Goal: Task Accomplishment & Management: Use online tool/utility

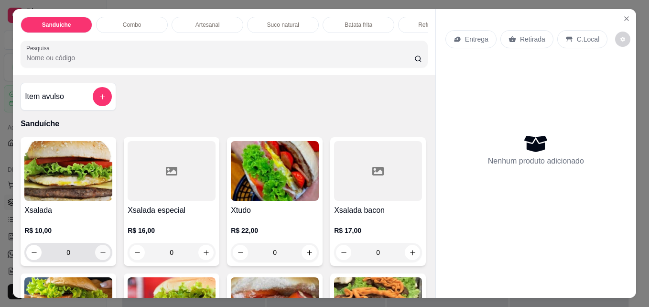
scroll to position [3, 2]
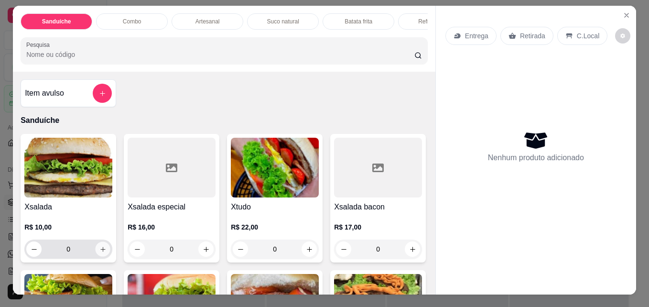
click at [99, 253] on icon "increase-product-quantity" at bounding box center [102, 249] width 7 height 7
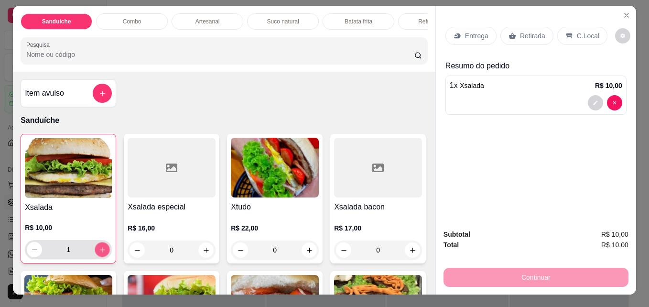
click at [99, 253] on icon "increase-product-quantity" at bounding box center [102, 249] width 7 height 7
type input "2"
click at [435, 283] on div "Entrega Retirada C.Local Resumo do pedido 2 x Xsalada R$ 20,00 Subtotal R$ 20,0…" at bounding box center [535, 150] width 201 height 288
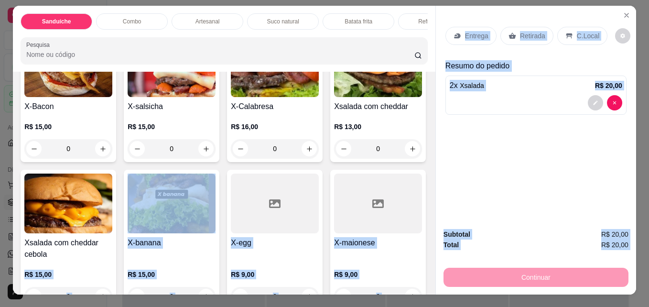
click at [427, 286] on div "Sanduíche Combo Artesanal Suco natural Batata frita Refrigerante Pesquisa Item …" at bounding box center [324, 150] width 623 height 288
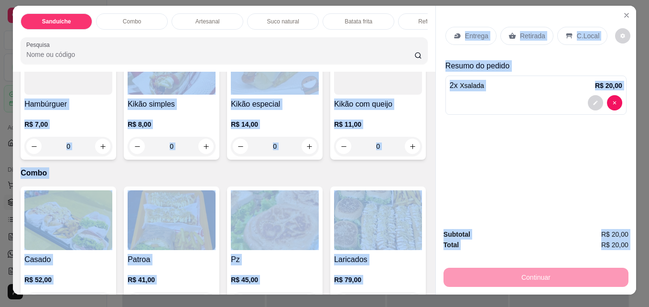
scroll to position [669, 0]
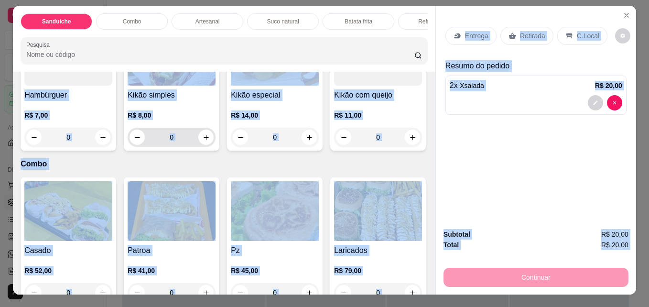
click at [214, 147] on div "0" at bounding box center [172, 137] width 84 height 19
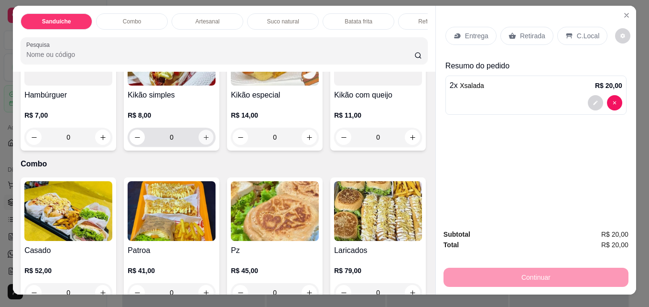
click at [210, 141] on icon "increase-product-quantity" at bounding box center [206, 137] width 7 height 7
type input "1"
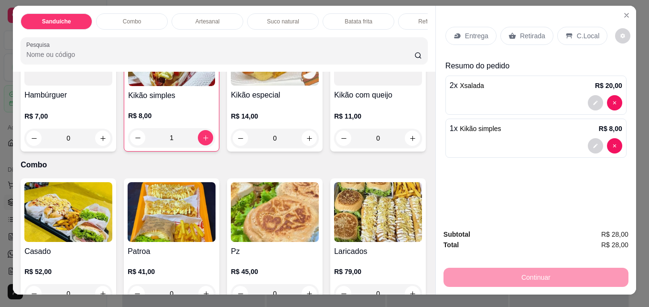
click at [421, 287] on div "Item avulso Sanduíche Xsalada R$ 10,00 2 Xsalada especial R$ 16,00 0 Xtudo R$ 2…" at bounding box center [224, 183] width 422 height 222
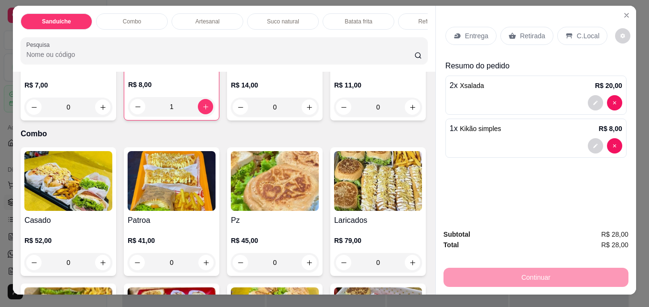
click at [421, 287] on div "Item avulso Sanduíche Xsalada R$ 10,00 2 Xsalada especial R$ 16,00 0 Xtudo R$ 2…" at bounding box center [224, 183] width 422 height 222
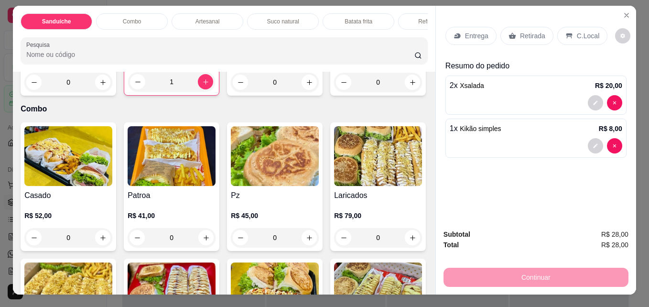
click at [421, 287] on div "Item avulso Sanduíche Xsalada R$ 10,00 2 Xsalada especial R$ 16,00 0 Xtudo R$ 2…" at bounding box center [224, 183] width 422 height 222
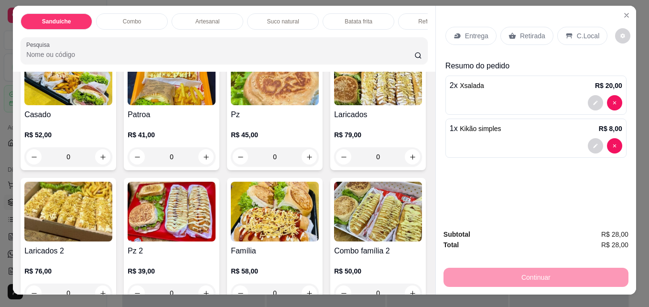
click at [421, 287] on div "Item avulso Sanduíche Xsalada R$ 10,00 2 Xsalada especial R$ 16,00 0 Xtudo R$ 2…" at bounding box center [224, 183] width 422 height 222
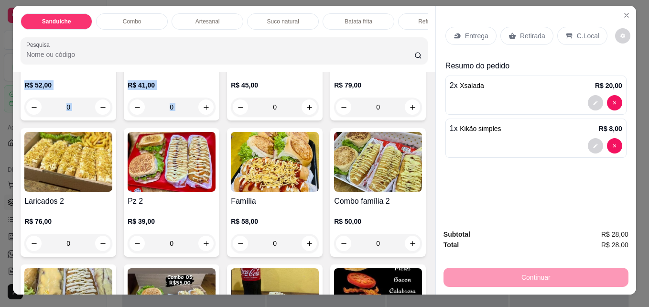
click at [421, 287] on div "Item avulso Sanduíche Xsalada R$ 10,00 2 Xsalada especial R$ 16,00 0 Xtudo R$ 2…" at bounding box center [224, 183] width 422 height 222
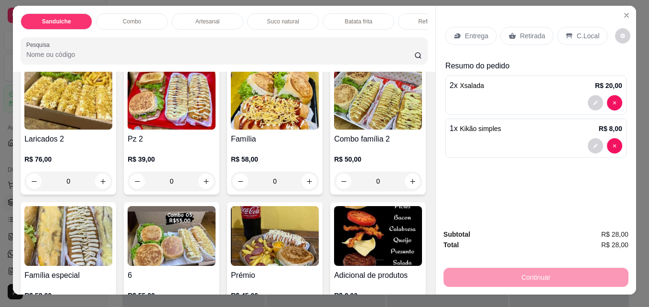
click at [421, 287] on div "Item avulso Sanduíche Xsalada R$ 10,00 2 Xsalada especial R$ 16,00 0 Xtudo R$ 2…" at bounding box center [224, 183] width 422 height 222
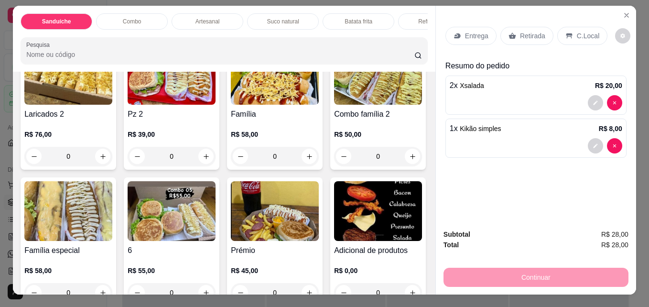
click at [421, 287] on div "Item avulso Sanduíche Xsalada R$ 10,00 2 Xsalada especial R$ 16,00 0 Xtudo R$ 2…" at bounding box center [224, 183] width 422 height 222
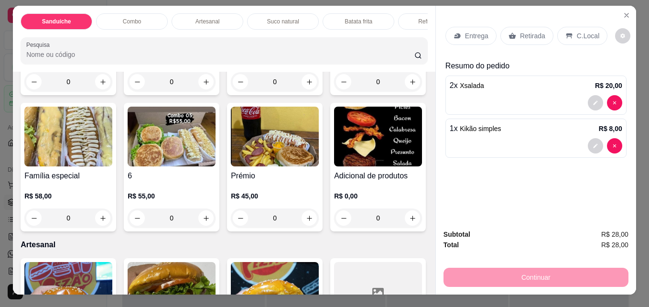
click at [421, 287] on div "Item avulso Sanduíche Xsalada R$ 10,00 2 Xsalada especial R$ 16,00 0 Xtudo R$ 2…" at bounding box center [224, 183] width 422 height 222
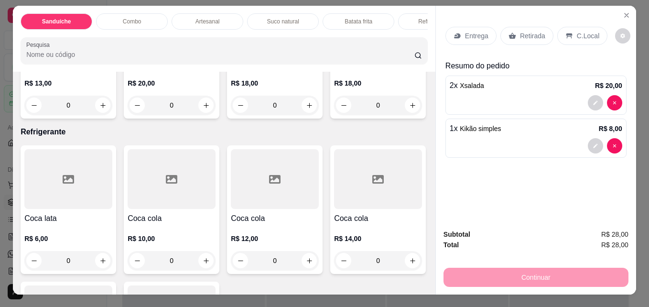
click at [422, 287] on div "Item avulso Sanduíche Xsalada R$ 10,00 2 Xsalada especial R$ 16,00 0 Xtudo R$ 2…" at bounding box center [224, 183] width 422 height 222
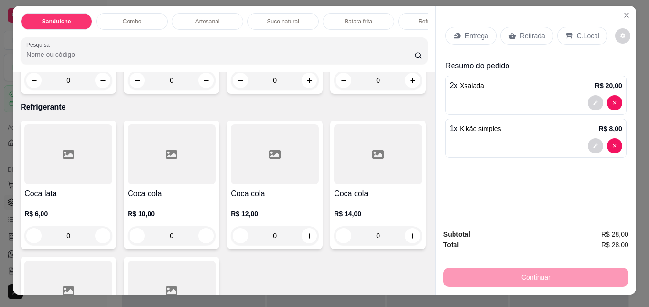
click at [422, 287] on div "Item avulso Sanduíche Xsalada R$ 10,00 2 Xsalada especial R$ 16,00 0 Xtudo R$ 2…" at bounding box center [224, 183] width 422 height 222
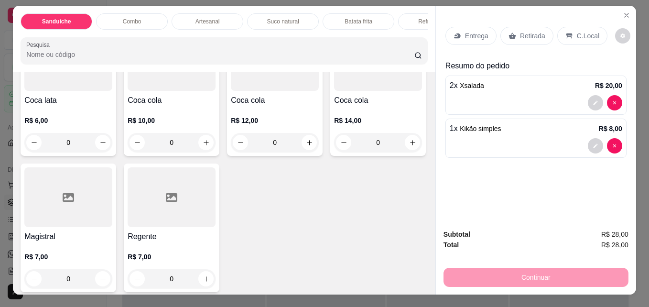
click at [422, 287] on div "Item avulso Sanduíche Xsalada R$ 10,00 2 Xsalada especial R$ 16,00 0 Xtudo R$ 2…" at bounding box center [224, 183] width 422 height 222
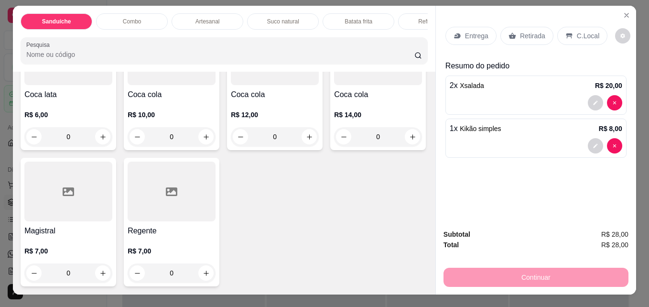
scroll to position [2560, 0]
click at [205, 140] on button "increase-product-quantity" at bounding box center [206, 137] width 15 height 15
type input "1"
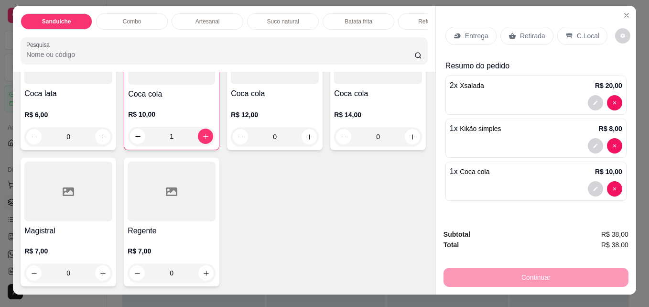
click at [575, 39] on div "C.Local" at bounding box center [582, 36] width 50 height 18
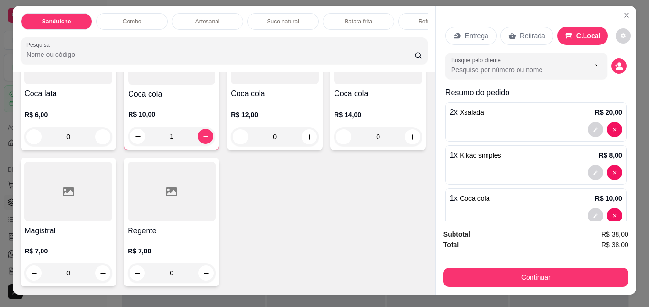
click at [575, 39] on div "C.Local" at bounding box center [582, 36] width 51 height 18
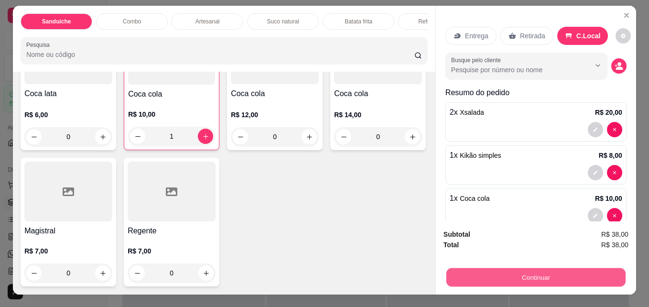
click at [535, 271] on button "Continuar" at bounding box center [535, 277] width 179 height 19
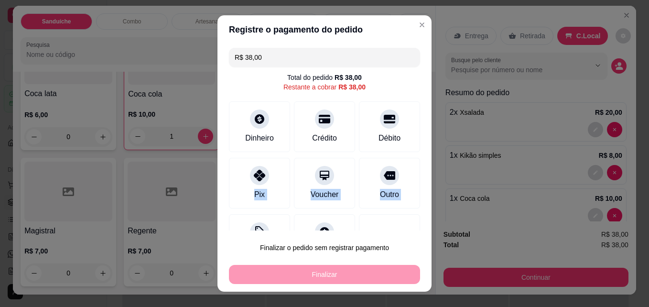
scroll to position [38, 0]
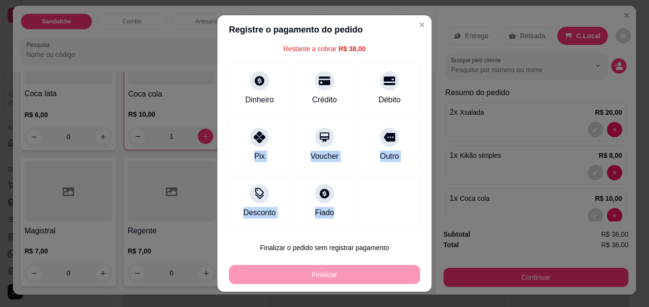
drag, startPoint x: 267, startPoint y: 185, endPoint x: 300, endPoint y: 279, distance: 99.1
click at [300, 279] on section "Registre o pagamento do pedido R$ 38,00 Total do pedido R$ 38,00 Restante a cob…" at bounding box center [324, 153] width 214 height 276
click at [300, 279] on div "Finalizar" at bounding box center [324, 274] width 191 height 19
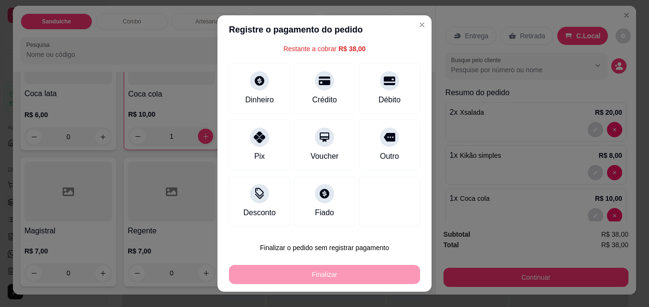
click at [300, 279] on div "Finalizar" at bounding box center [324, 274] width 191 height 19
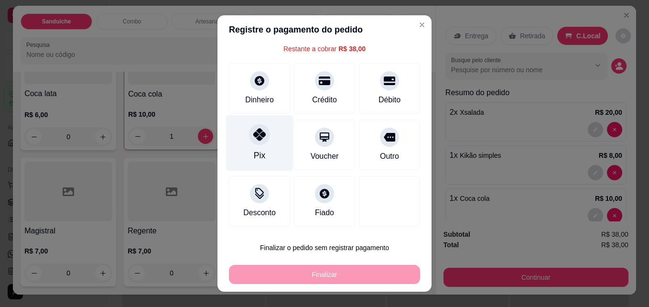
drag, startPoint x: 300, startPoint y: 279, endPoint x: 253, endPoint y: 141, distance: 144.8
click at [253, 141] on icon at bounding box center [259, 134] width 12 height 12
type input "R$ 0,00"
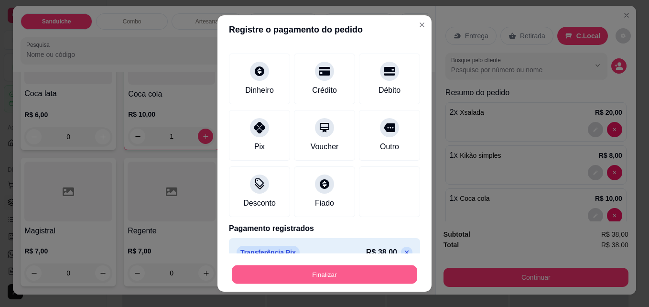
click at [316, 270] on button "Finalizar" at bounding box center [324, 274] width 185 height 19
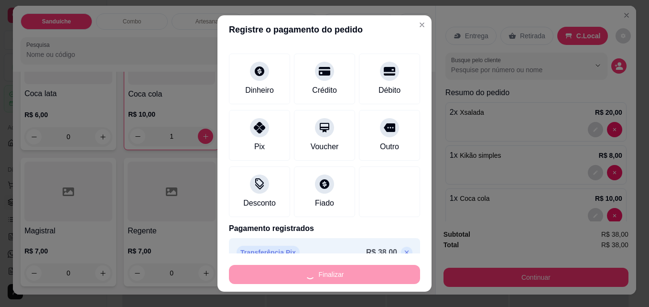
type input "0"
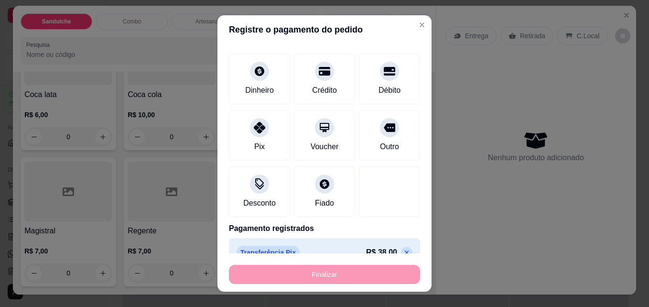
type input "-R$ 38,00"
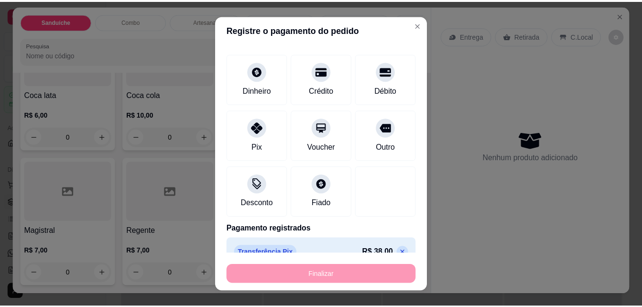
scroll to position [2558, 0]
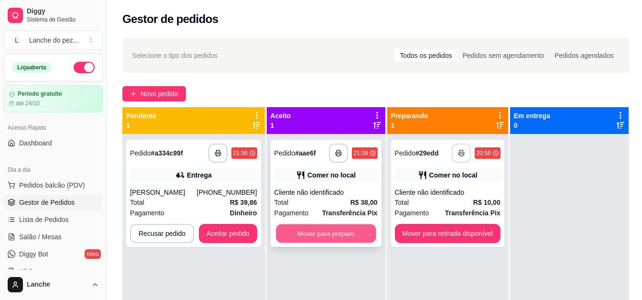
click at [323, 233] on button "Mover para preparo" at bounding box center [326, 233] width 100 height 19
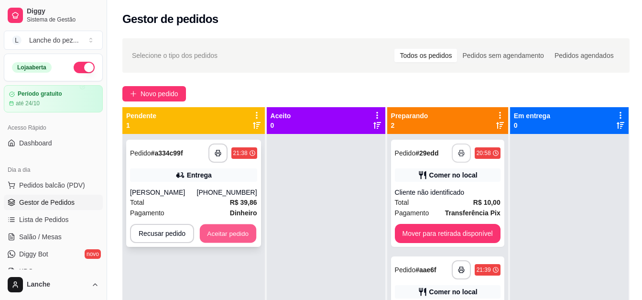
click at [213, 231] on button "Aceitar pedido" at bounding box center [228, 233] width 56 height 19
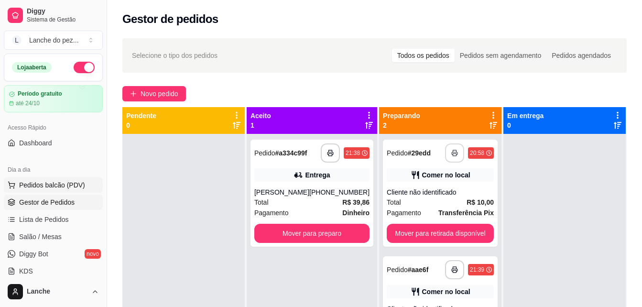
click at [48, 185] on span "Pedidos balcão (PDV)" at bounding box center [52, 185] width 66 height 10
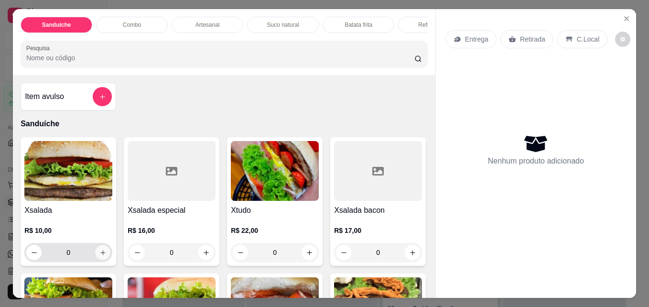
click at [105, 260] on button "increase-product-quantity" at bounding box center [103, 252] width 15 height 15
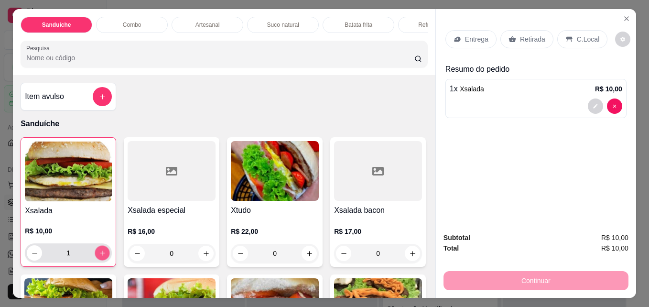
click at [105, 260] on button "increase-product-quantity" at bounding box center [102, 253] width 15 height 15
type input "2"
click at [570, 36] on div "C.Local" at bounding box center [582, 39] width 50 height 18
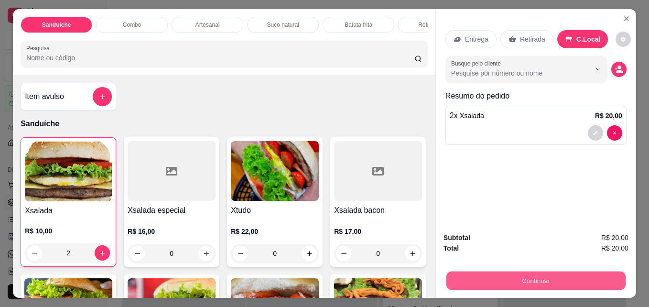
click at [540, 271] on button "Continuar" at bounding box center [535, 280] width 179 height 19
click at [454, 281] on button "Continuar" at bounding box center [535, 280] width 185 height 19
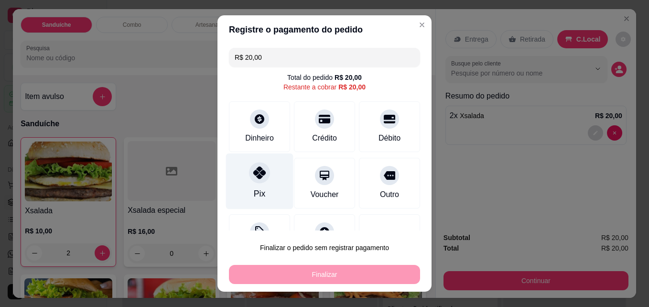
click at [271, 186] on div "Pix" at bounding box center [259, 181] width 67 height 56
type input "R$ 0,00"
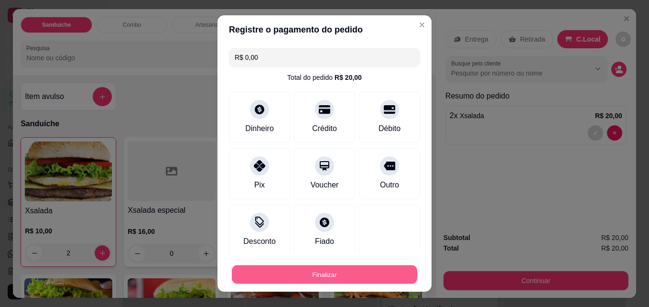
click at [282, 273] on button "Finalizar" at bounding box center [324, 274] width 185 height 19
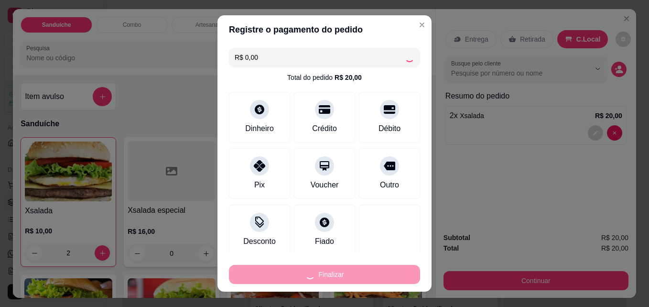
type input "0"
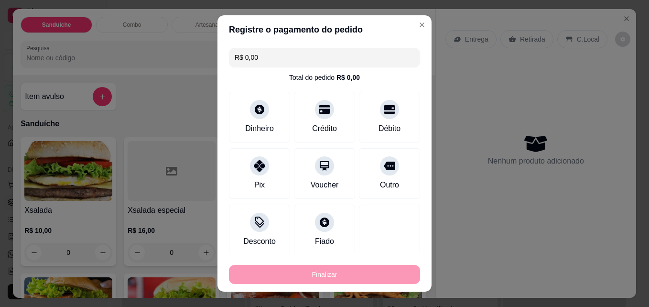
type input "-R$ 20,00"
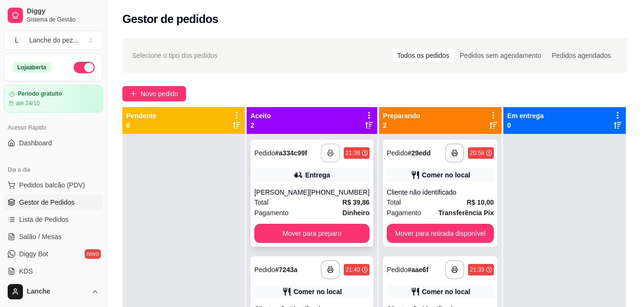
click at [329, 151] on polyline "button" at bounding box center [330, 151] width 3 height 2
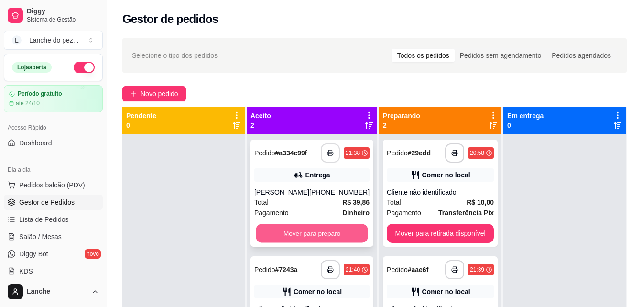
click at [330, 237] on button "Mover para preparo" at bounding box center [312, 233] width 112 height 19
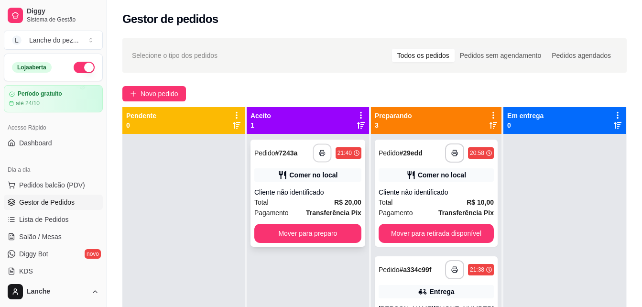
click at [322, 159] on button "button" at bounding box center [322, 153] width 19 height 19
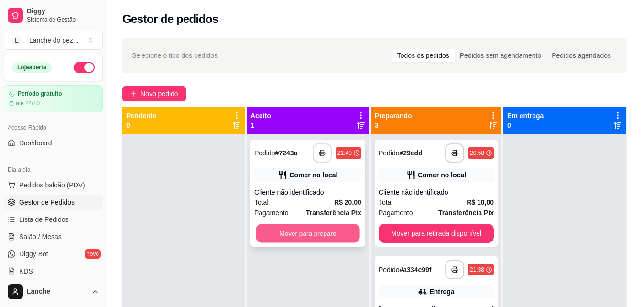
click at [277, 236] on button "Mover para preparo" at bounding box center [308, 233] width 104 height 19
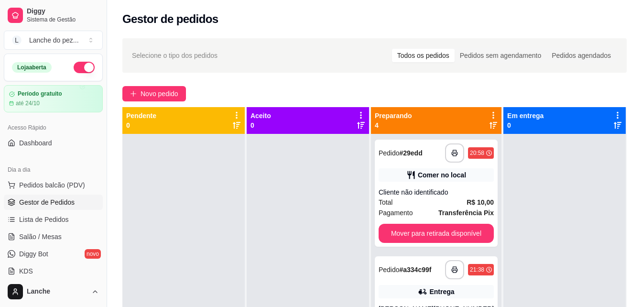
click at [507, 122] on p "0" at bounding box center [525, 125] width 36 height 10
click at [507, 123] on p "0" at bounding box center [525, 125] width 36 height 10
drag, startPoint x: 161, startPoint y: 48, endPoint x: 168, endPoint y: 48, distance: 6.7
click at [168, 48] on div "Selecione o tipo dos pedidos Todos os pedidos Pedidos sem agendamento Pedidos a…" at bounding box center [374, 55] width 485 height 15
click at [146, 188] on div at bounding box center [183, 287] width 122 height 307
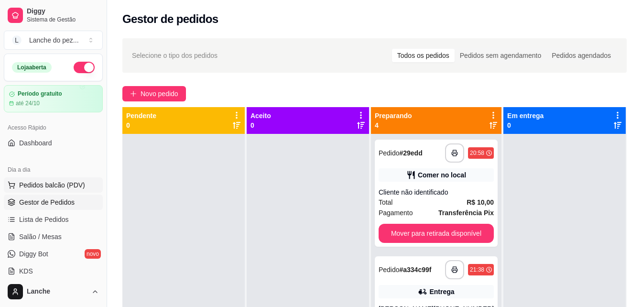
click at [54, 186] on span "Pedidos balcão (PDV)" at bounding box center [52, 185] width 66 height 10
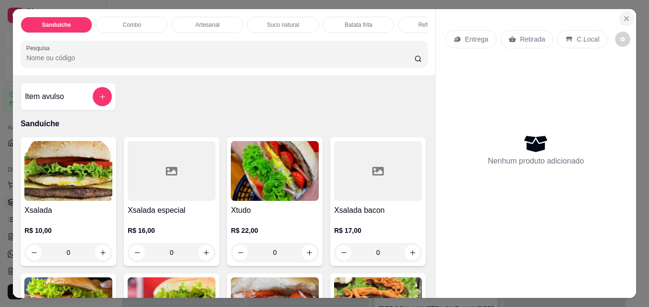
click at [625, 17] on icon "Close" at bounding box center [627, 19] width 4 height 4
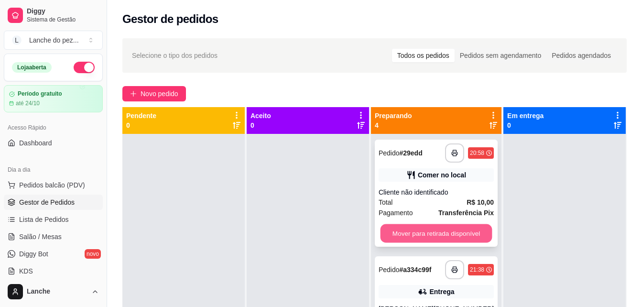
click at [410, 232] on button "Mover para retirada disponível" at bounding box center [436, 233] width 112 height 19
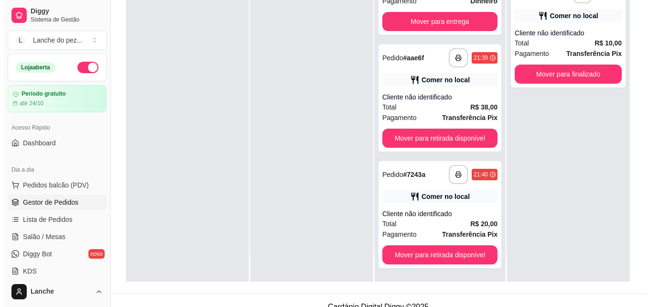
scroll to position [134, 0]
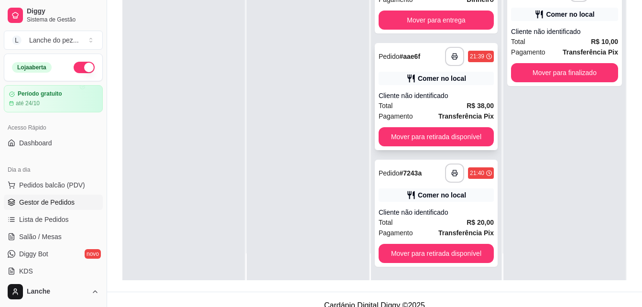
click at [442, 92] on div "Cliente não identificado" at bounding box center [435, 96] width 115 height 10
click at [466, 105] on strong "R$ 38,00" at bounding box center [479, 106] width 27 height 8
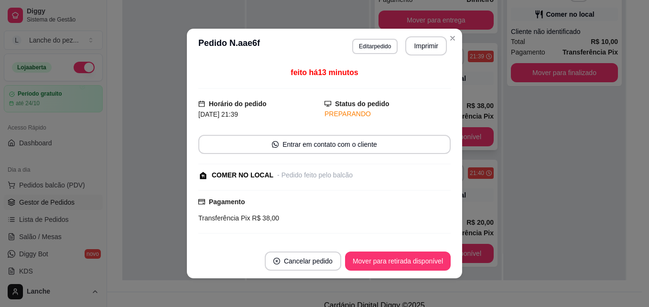
click at [458, 105] on div "feito há 13 minutos Horário do pedido [DATE] 21:39 Status do pedido PREPARANDO …" at bounding box center [324, 153] width 275 height 181
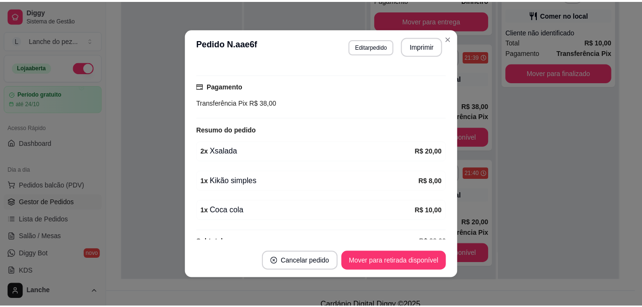
scroll to position [133, 0]
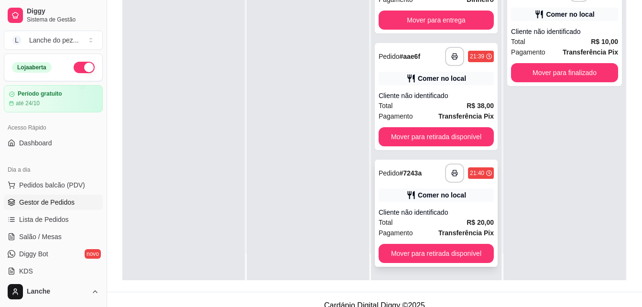
click at [466, 220] on strong "R$ 20,00" at bounding box center [479, 222] width 27 height 8
click at [451, 173] on icon "button" at bounding box center [454, 173] width 7 height 7
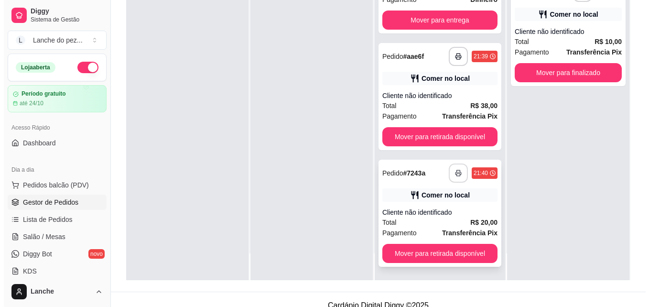
scroll to position [0, 0]
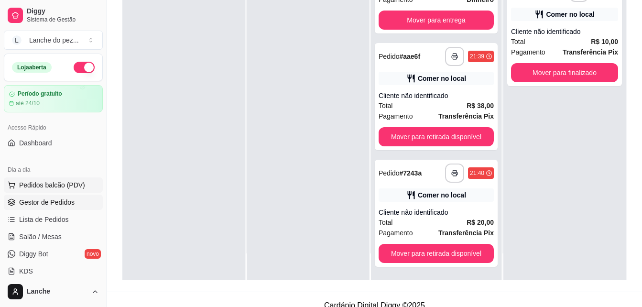
click at [68, 185] on span "Pedidos balcão (PDV)" at bounding box center [52, 185] width 66 height 10
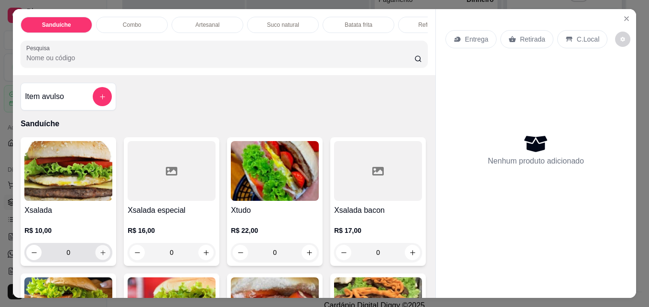
click at [100, 256] on icon "increase-product-quantity" at bounding box center [102, 252] width 7 height 7
type input "1"
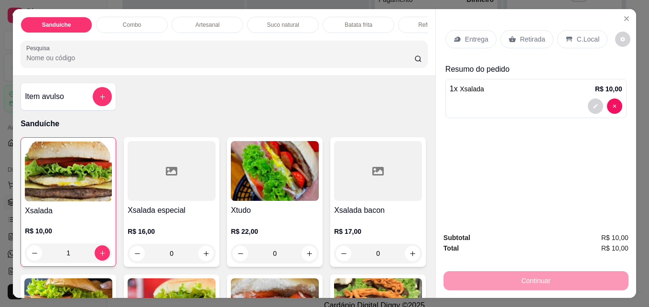
click at [582, 39] on p "C.Local" at bounding box center [588, 39] width 22 height 10
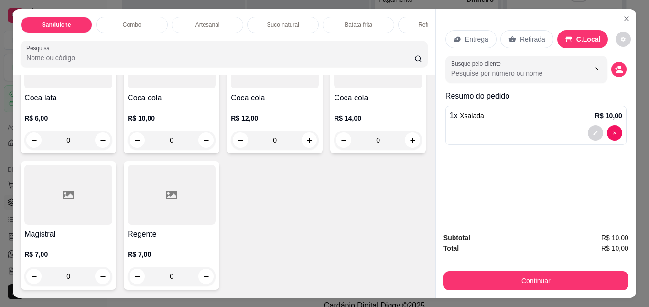
scroll to position [2523, 0]
click at [100, 150] on div "0" at bounding box center [68, 139] width 84 height 19
click at [100, 137] on icon "increase-product-quantity" at bounding box center [102, 140] width 7 height 7
type input "1"
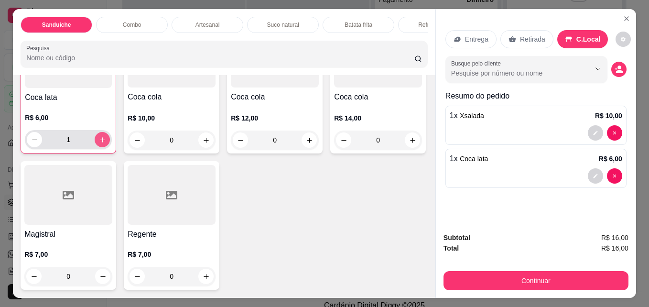
scroll to position [2566, 0]
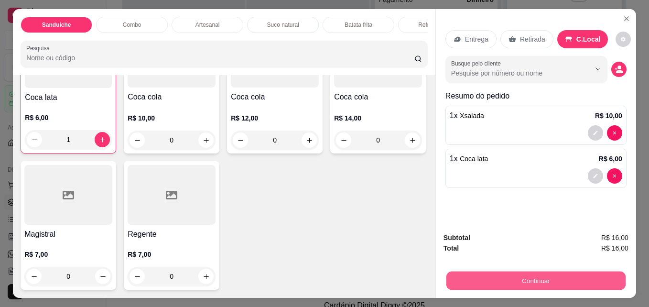
click at [464, 278] on button "Continuar" at bounding box center [535, 280] width 179 height 19
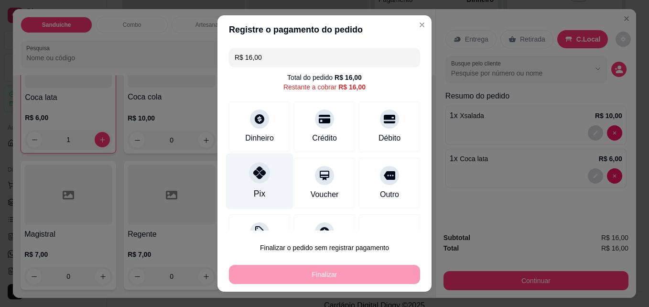
click at [257, 181] on div at bounding box center [259, 172] width 21 height 21
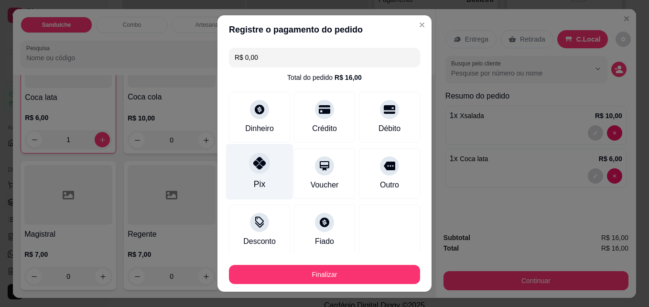
type input "R$ 0,00"
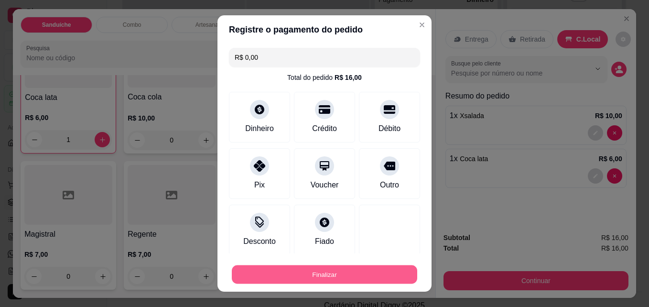
click at [323, 275] on button "Finalizar" at bounding box center [324, 274] width 185 height 19
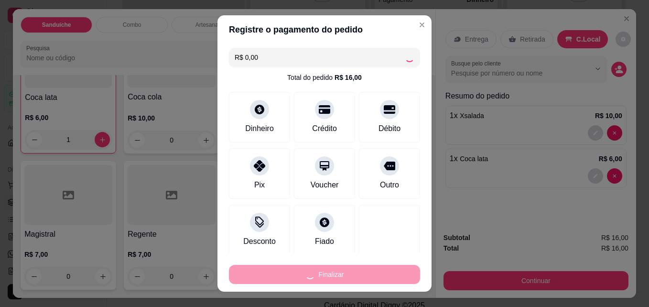
type input "0"
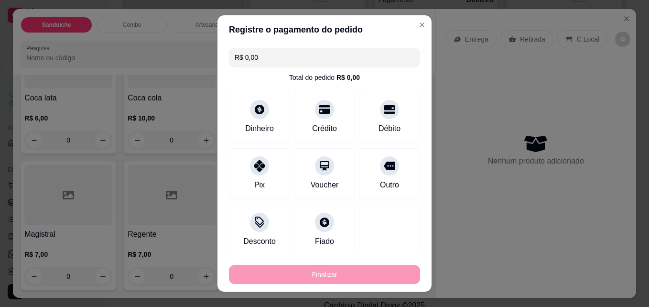
type input "-R$ 16,00"
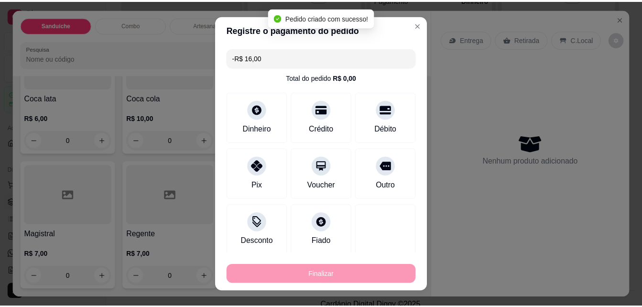
scroll to position [2565, 0]
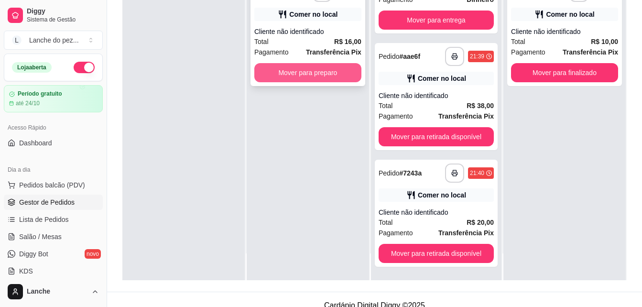
click at [343, 73] on button "Mover para preparo" at bounding box center [307, 72] width 107 height 19
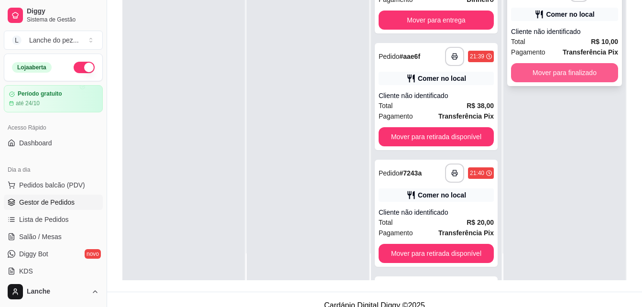
click at [547, 69] on button "Mover para finalizado" at bounding box center [564, 72] width 107 height 19
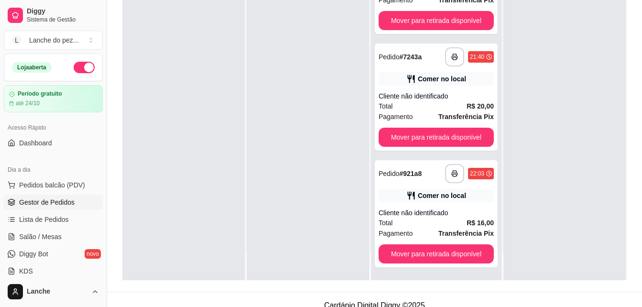
scroll to position [169, 0]
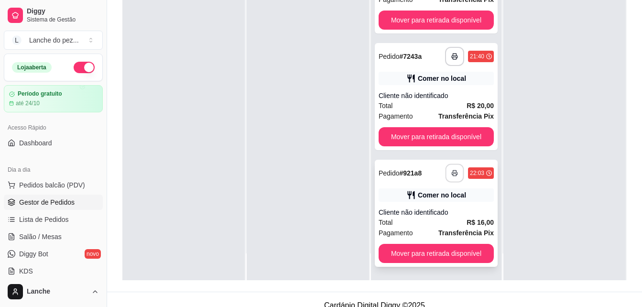
click at [451, 170] on icon "button" at bounding box center [454, 173] width 7 height 7
click at [445, 169] on button "button" at bounding box center [454, 173] width 19 height 19
click at [71, 184] on span "Pedidos balcão (PDV)" at bounding box center [52, 185] width 66 height 10
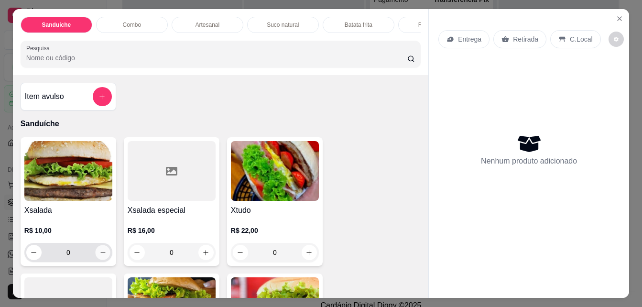
click at [101, 260] on button "increase-product-quantity" at bounding box center [102, 252] width 15 height 15
type input "1"
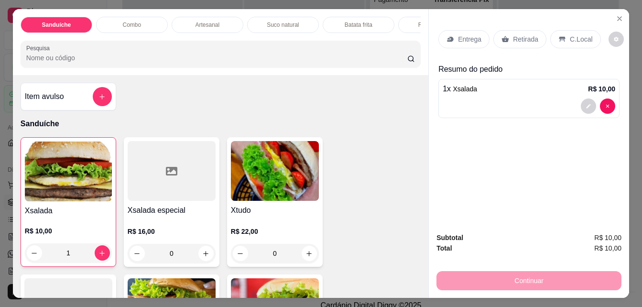
type input "1"
click at [590, 37] on p "C.Local" at bounding box center [581, 39] width 22 height 10
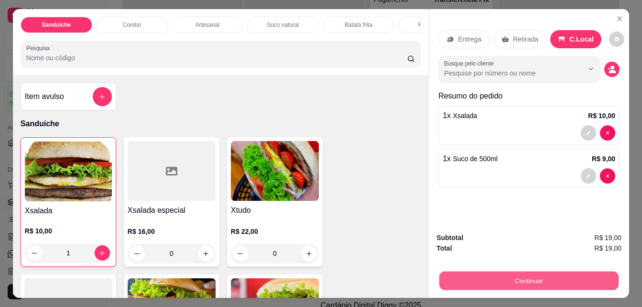
click at [564, 271] on button "Continuar" at bounding box center [528, 280] width 179 height 19
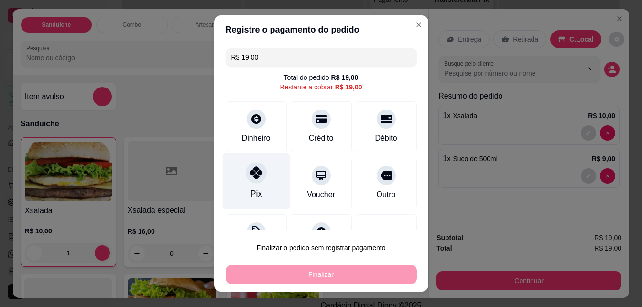
click at [257, 188] on div "Pix" at bounding box center [255, 193] width 11 height 12
type input "R$ 0,00"
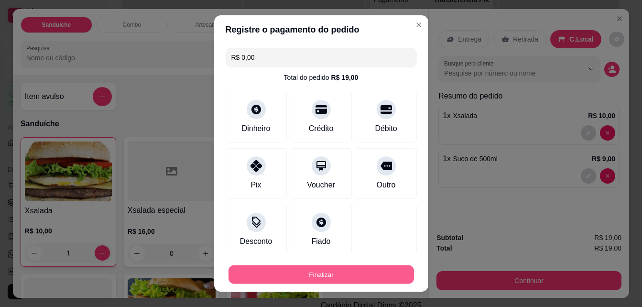
click at [310, 276] on button "Finalizar" at bounding box center [320, 274] width 185 height 19
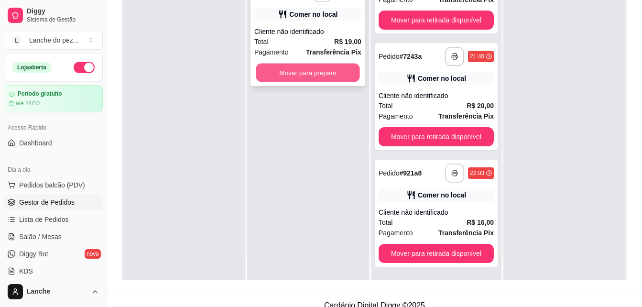
click at [303, 82] on button "Mover para preparo" at bounding box center [308, 73] width 104 height 19
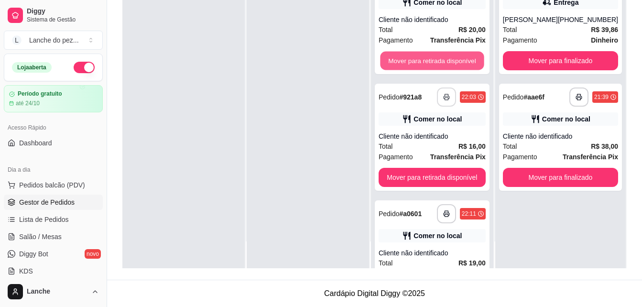
click at [433, 57] on button "Mover para retirada disponível" at bounding box center [432, 61] width 104 height 19
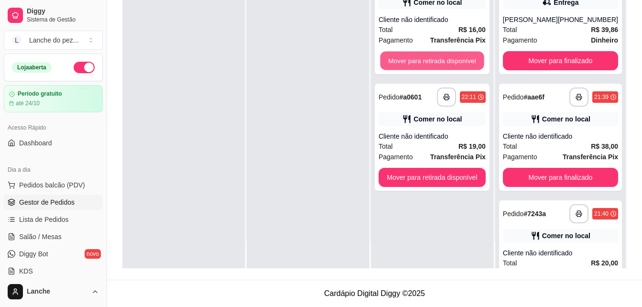
click at [433, 57] on button "Mover para retirada disponível" at bounding box center [432, 61] width 104 height 19
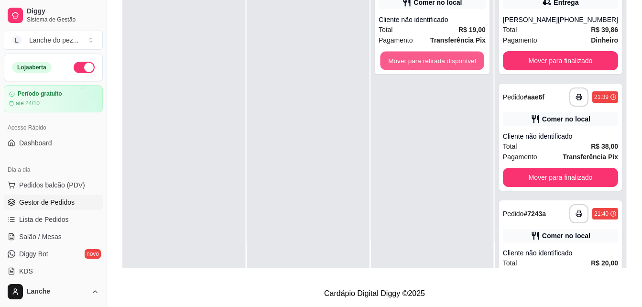
click at [433, 57] on button "Mover para retirada disponível" at bounding box center [432, 61] width 104 height 19
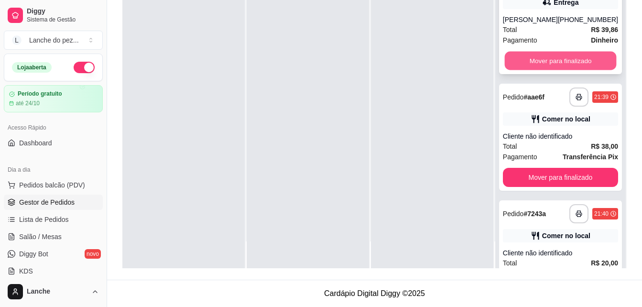
click at [551, 63] on button "Mover para finalizado" at bounding box center [560, 61] width 112 height 19
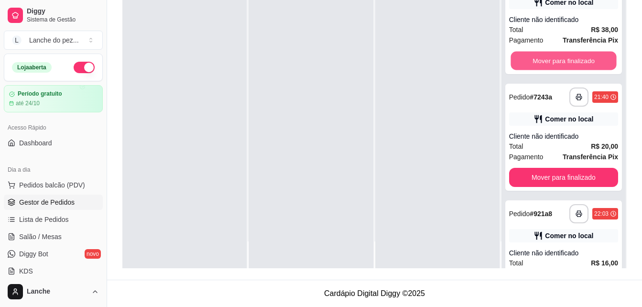
click at [551, 63] on button "Mover para finalizado" at bounding box center [563, 61] width 106 height 19
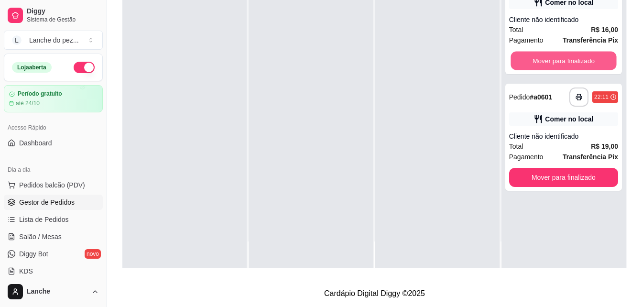
click at [551, 63] on button "Mover para finalizado" at bounding box center [563, 61] width 106 height 19
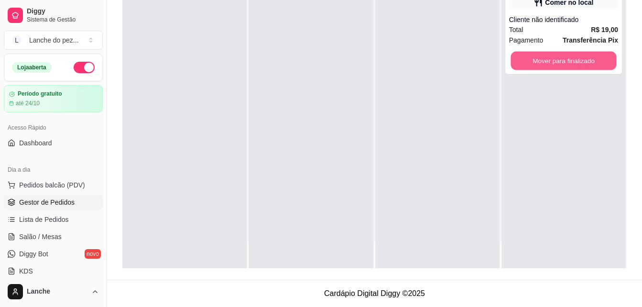
click at [551, 63] on button "Mover para finalizado" at bounding box center [563, 61] width 106 height 19
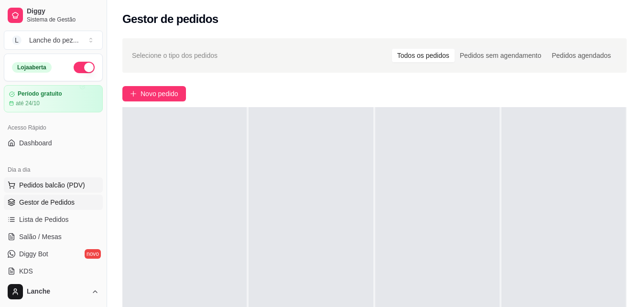
click at [74, 183] on span "Pedidos balcão (PDV)" at bounding box center [52, 185] width 66 height 10
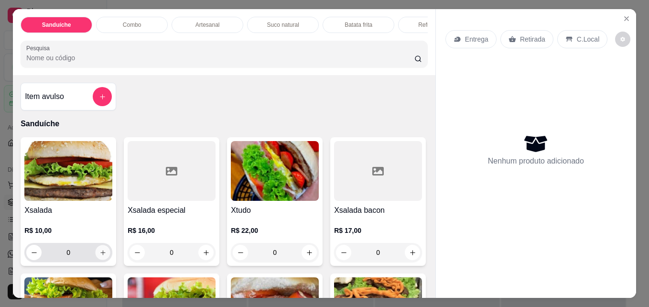
click at [100, 255] on icon "increase-product-quantity" at bounding box center [102, 252] width 5 height 5
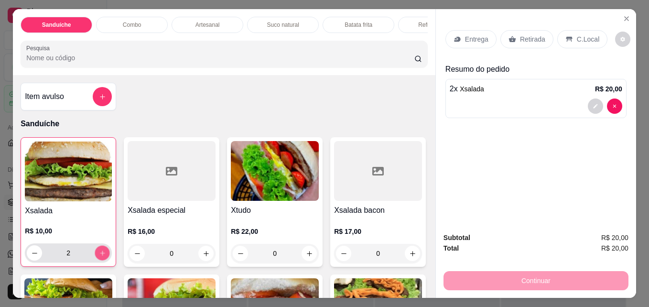
click at [100, 255] on icon "increase-product-quantity" at bounding box center [102, 252] width 5 height 5
type input "4"
click at [580, 36] on p "C.Local" at bounding box center [588, 39] width 22 height 10
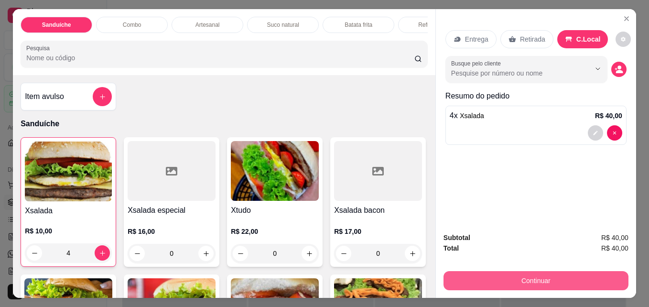
click at [520, 271] on button "Continuar" at bounding box center [535, 280] width 185 height 19
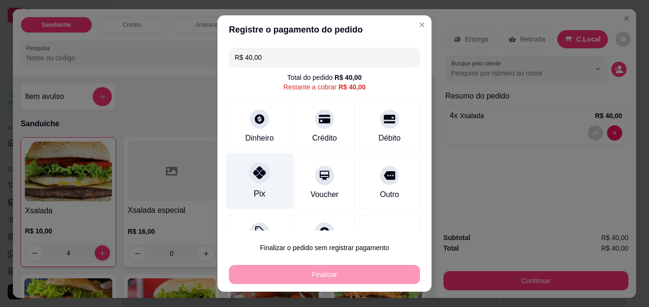
click at [247, 194] on div "Pix" at bounding box center [259, 181] width 67 height 56
type input "R$ 0,00"
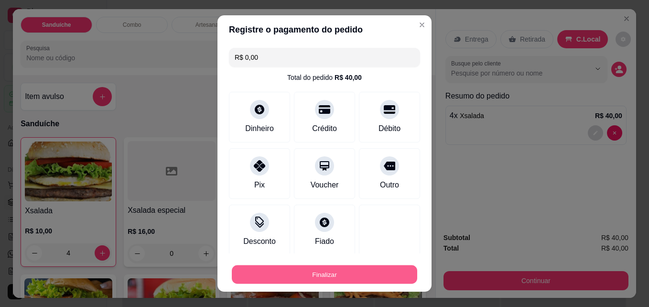
click at [315, 274] on button "Finalizar" at bounding box center [324, 274] width 185 height 19
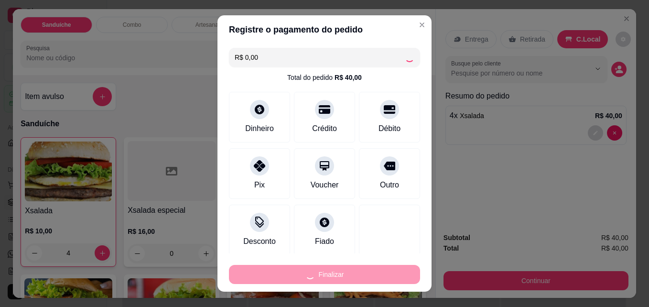
type input "0"
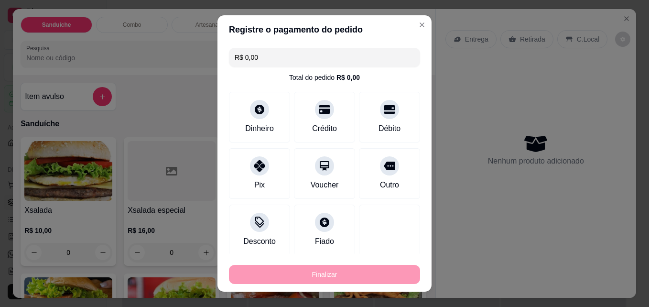
type input "-R$ 40,00"
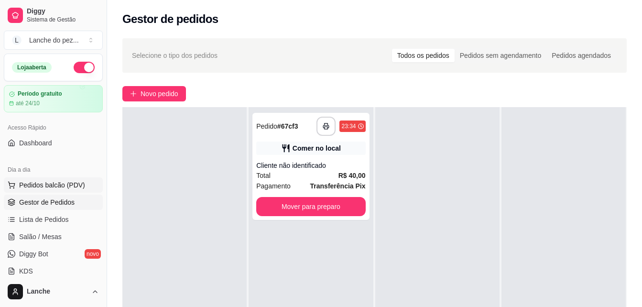
click at [58, 180] on button "Pedidos balcão (PDV)" at bounding box center [53, 184] width 99 height 15
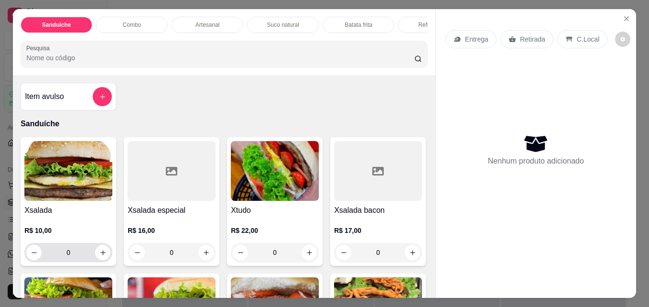
click at [98, 262] on div "0" at bounding box center [68, 252] width 84 height 19
click at [99, 256] on icon "increase-product-quantity" at bounding box center [102, 252] width 7 height 7
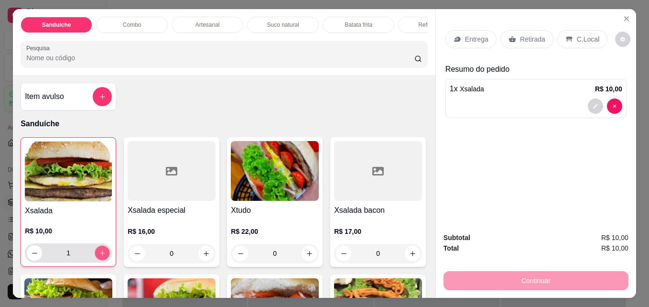
click at [100, 255] on icon "increase-product-quantity" at bounding box center [102, 252] width 5 height 5
type input "2"
click at [580, 34] on p "C.Local" at bounding box center [588, 39] width 22 height 10
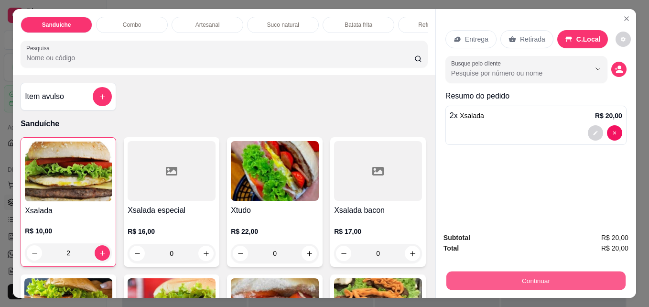
click at [519, 272] on button "Continuar" at bounding box center [535, 280] width 179 height 19
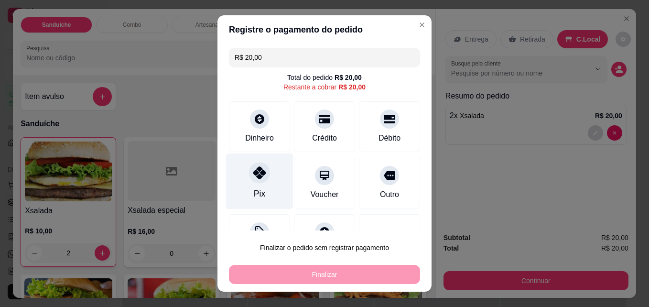
click at [274, 170] on div "Pix" at bounding box center [259, 181] width 67 height 56
type input "R$ 0,00"
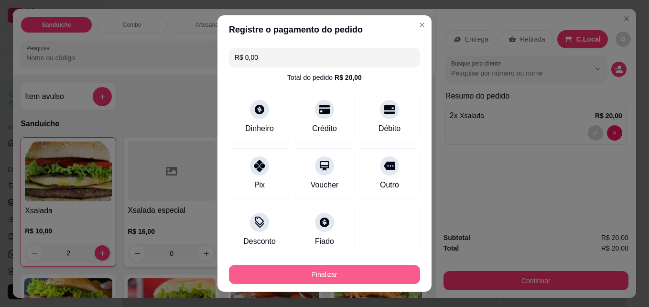
click at [302, 269] on button "Finalizar" at bounding box center [324, 274] width 191 height 19
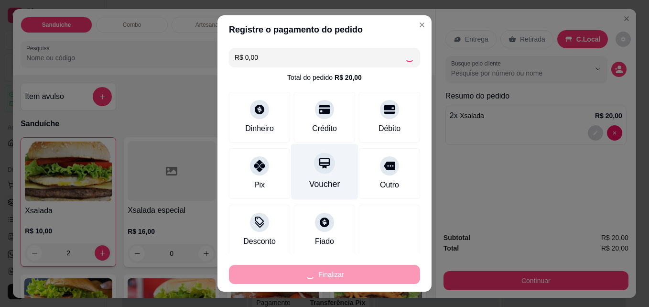
type input "0"
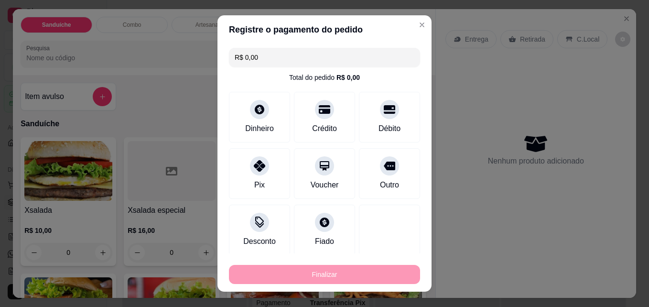
type input "-R$ 20,00"
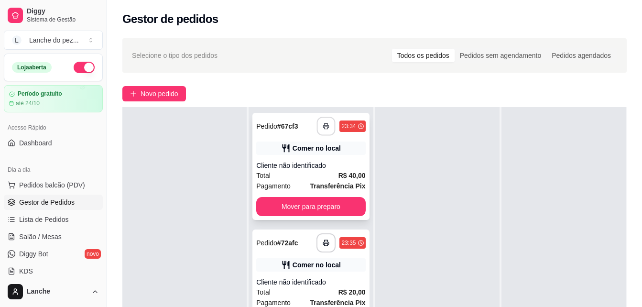
click at [324, 127] on rect "button" at bounding box center [325, 128] width 3 height 2
click at [323, 248] on button "button" at bounding box center [326, 243] width 19 height 19
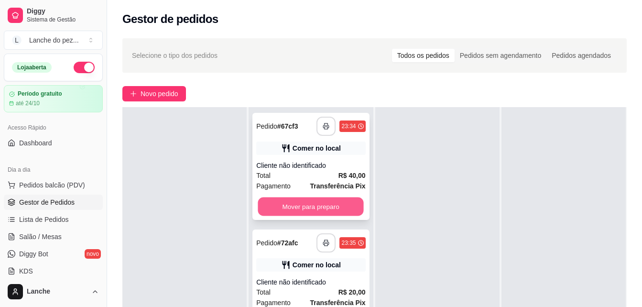
click at [332, 198] on button "Mover para preparo" at bounding box center [311, 206] width 106 height 19
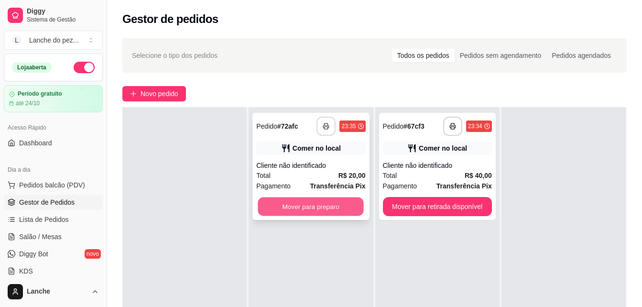
click at [351, 215] on button "Mover para preparo" at bounding box center [311, 206] width 106 height 19
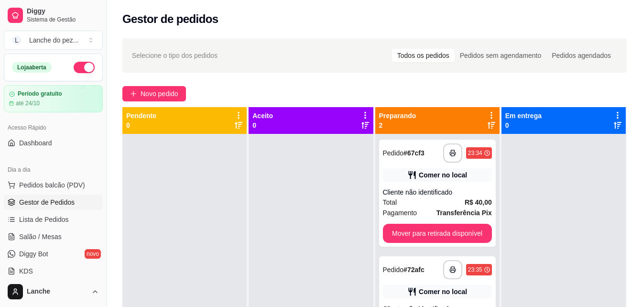
click at [255, 77] on div "**********" at bounding box center [374, 228] width 535 height 393
click at [71, 183] on span "Pedidos balcão (PDV)" at bounding box center [52, 185] width 66 height 10
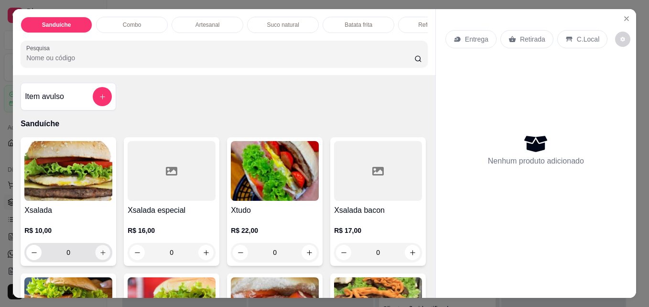
click at [103, 260] on button "increase-product-quantity" at bounding box center [103, 252] width 15 height 15
type input "1"
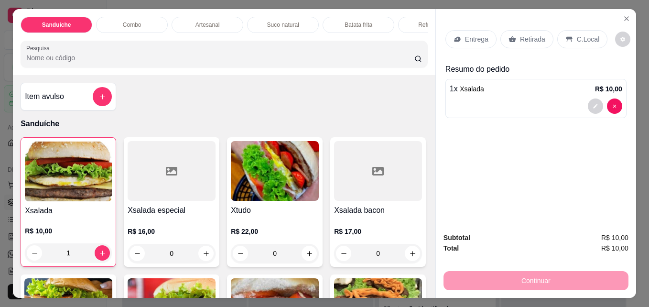
click at [577, 34] on p "C.Local" at bounding box center [588, 39] width 22 height 10
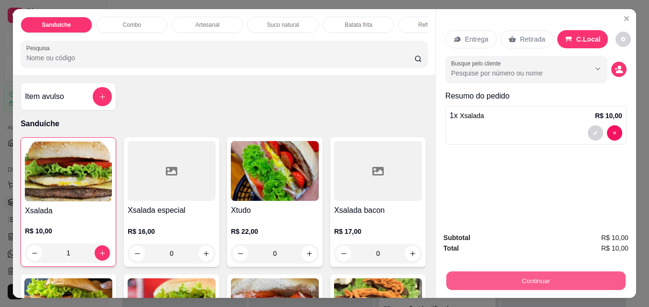
click at [507, 277] on button "Continuar" at bounding box center [535, 280] width 179 height 19
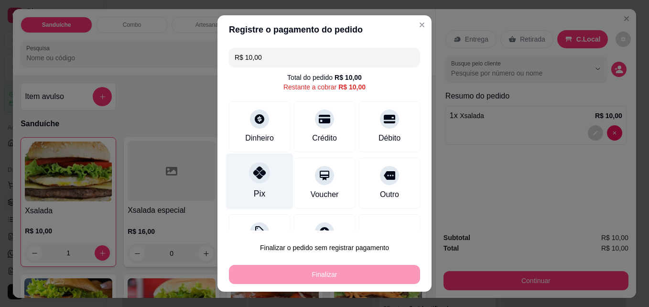
click at [259, 185] on div "Pix" at bounding box center [259, 181] width 67 height 56
type input "R$ 0,00"
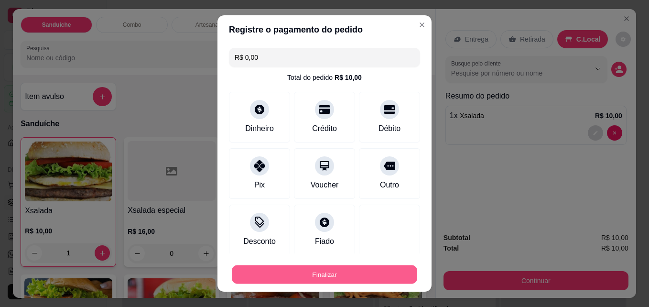
click at [311, 276] on button "Finalizar" at bounding box center [324, 274] width 185 height 19
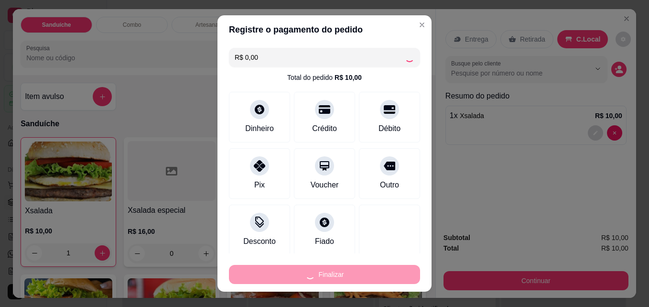
type input "0"
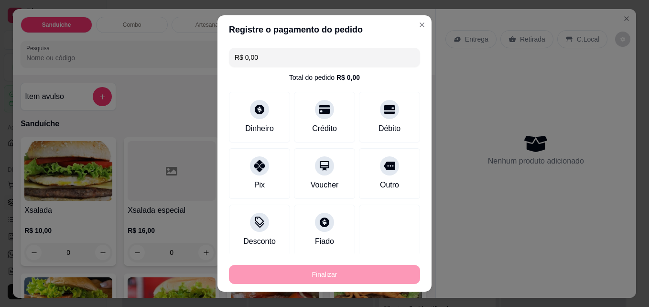
type input "-R$ 10,00"
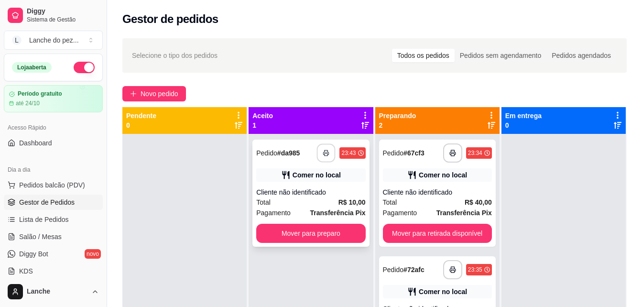
click at [323, 151] on icon "button" at bounding box center [326, 153] width 7 height 7
click at [324, 149] on button "button" at bounding box center [326, 153] width 19 height 19
click at [290, 81] on div "**********" at bounding box center [374, 228] width 535 height 393
click at [223, 52] on div "Selecione o tipo dos pedidos Todos os pedidos Pedidos sem agendamento Pedidos a…" at bounding box center [374, 55] width 485 height 15
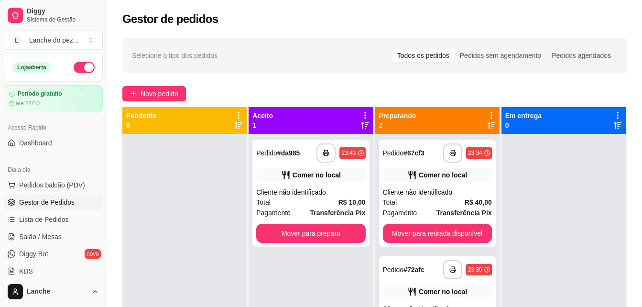
click at [270, 62] on div "Selecione o tipo dos pedidos Todos os pedidos Pedidos sem agendamento Pedidos a…" at bounding box center [374, 55] width 485 height 15
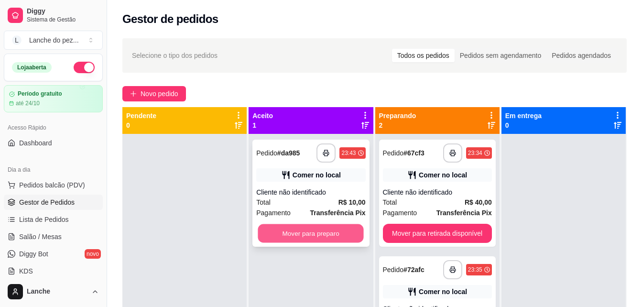
click at [314, 231] on button "Mover para preparo" at bounding box center [311, 233] width 106 height 19
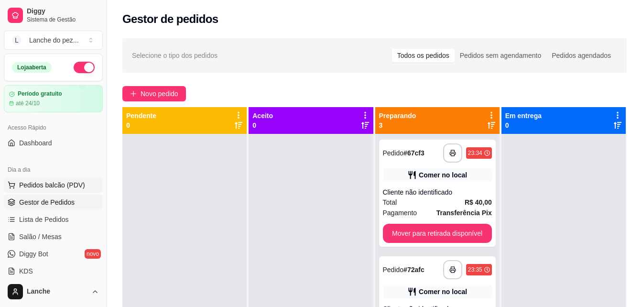
click at [59, 183] on span "Pedidos balcão (PDV)" at bounding box center [52, 185] width 66 height 10
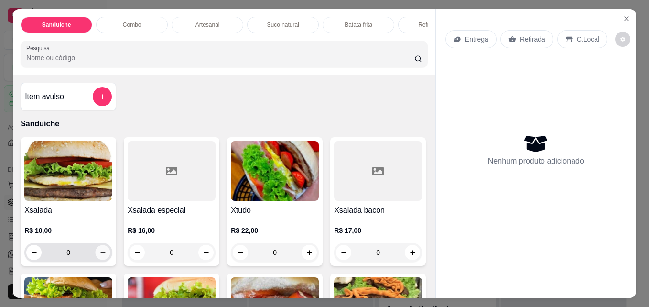
click at [100, 256] on icon "increase-product-quantity" at bounding box center [102, 252] width 7 height 7
type input "1"
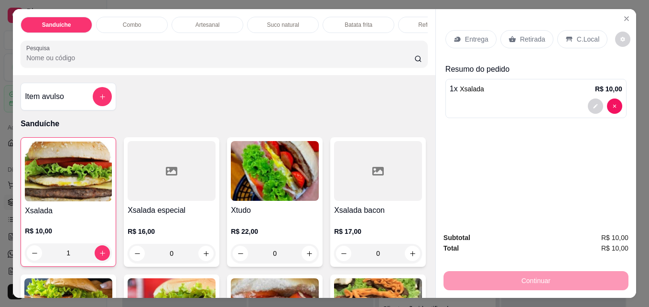
click at [585, 34] on p "C.Local" at bounding box center [588, 39] width 22 height 10
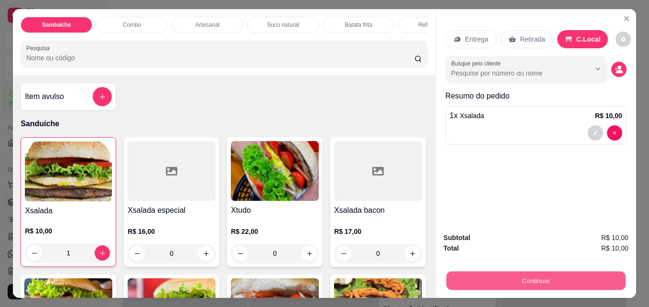
click at [540, 273] on button "Continuar" at bounding box center [535, 280] width 179 height 19
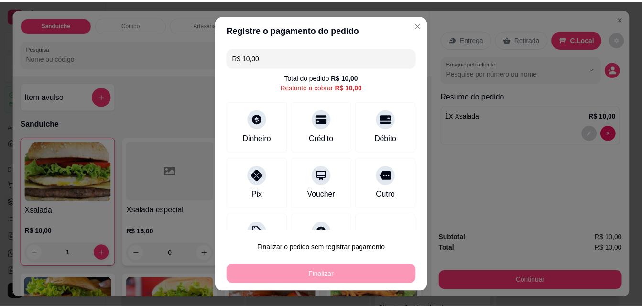
scroll to position [38, 0]
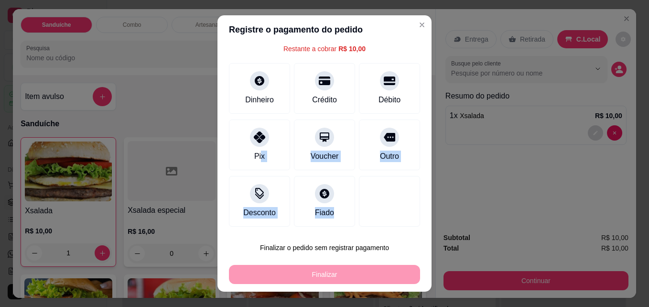
drag, startPoint x: 255, startPoint y: 200, endPoint x: 304, endPoint y: 279, distance: 93.1
click at [304, 279] on section "Registre o pagamento do pedido R$ 10,00 Total do pedido R$ 10,00 Restante a cob…" at bounding box center [324, 153] width 214 height 276
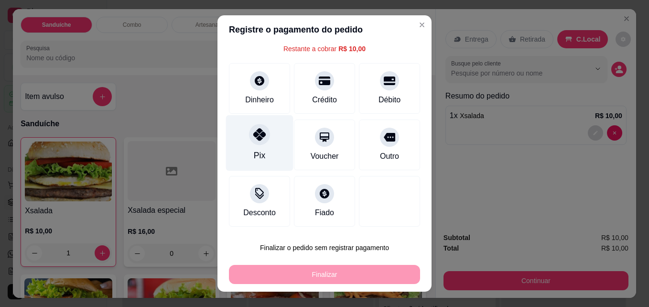
click at [245, 141] on div "Pix" at bounding box center [259, 143] width 67 height 56
type input "R$ 0,00"
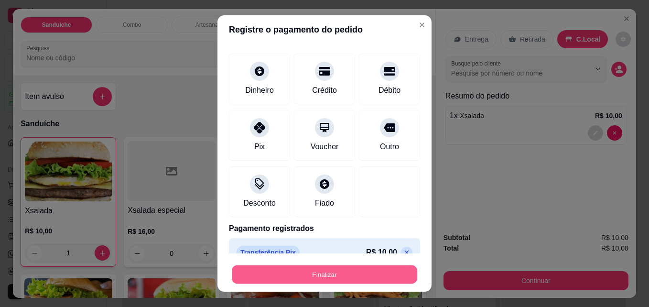
click at [297, 268] on button "Finalizar" at bounding box center [324, 274] width 185 height 19
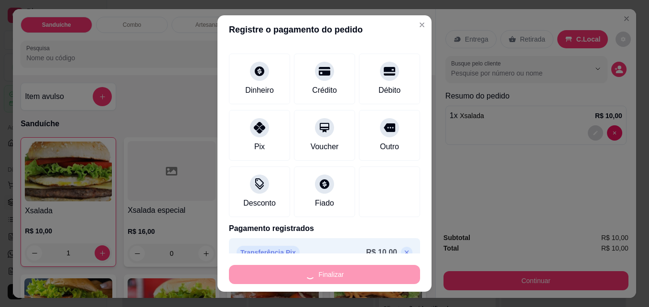
type input "0"
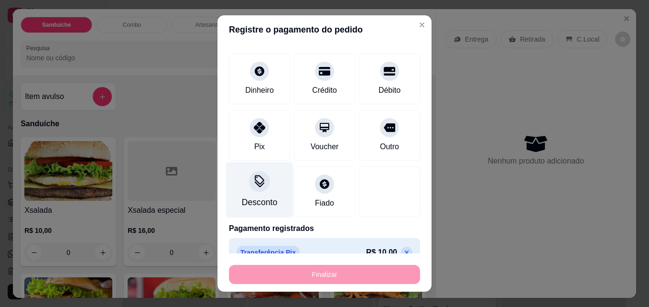
type input "-R$ 10,00"
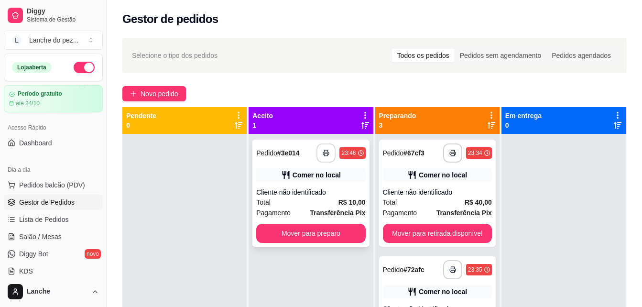
click at [323, 155] on icon "button" at bounding box center [326, 153] width 7 height 7
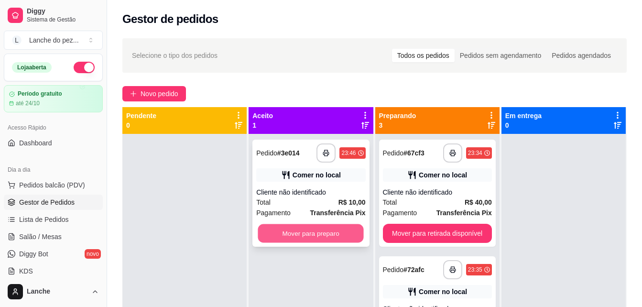
click at [342, 225] on button "Mover para preparo" at bounding box center [311, 233] width 106 height 19
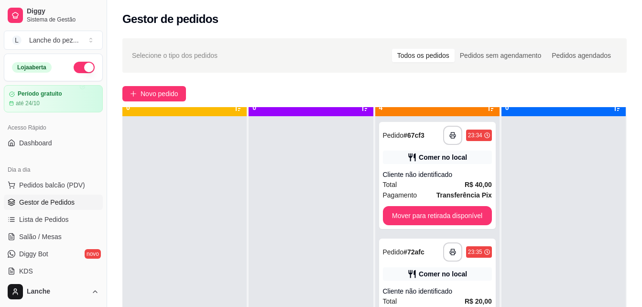
scroll to position [19, 0]
